Goal: Transaction & Acquisition: Purchase product/service

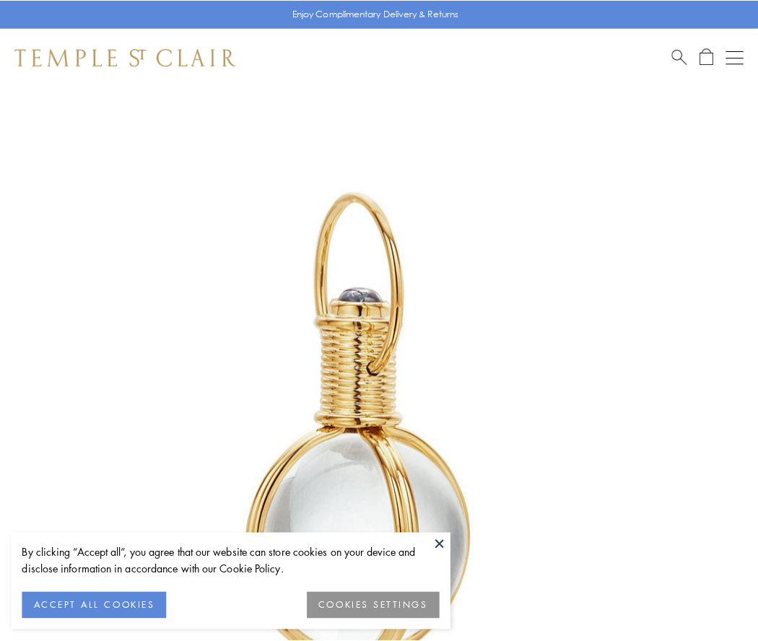
scroll to position [377, 0]
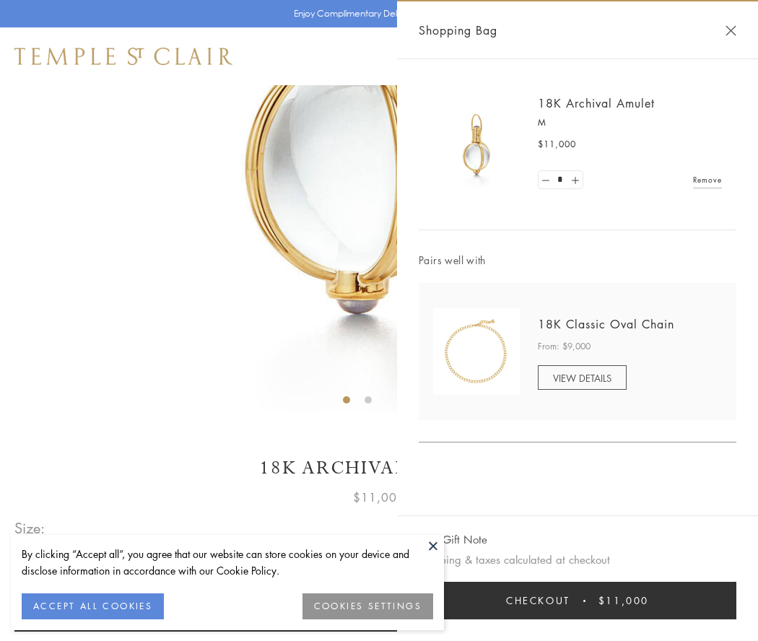
click at [577, 600] on button "Checkout $11,000" at bounding box center [578, 601] width 318 height 38
